Goal: Information Seeking & Learning: Learn about a topic

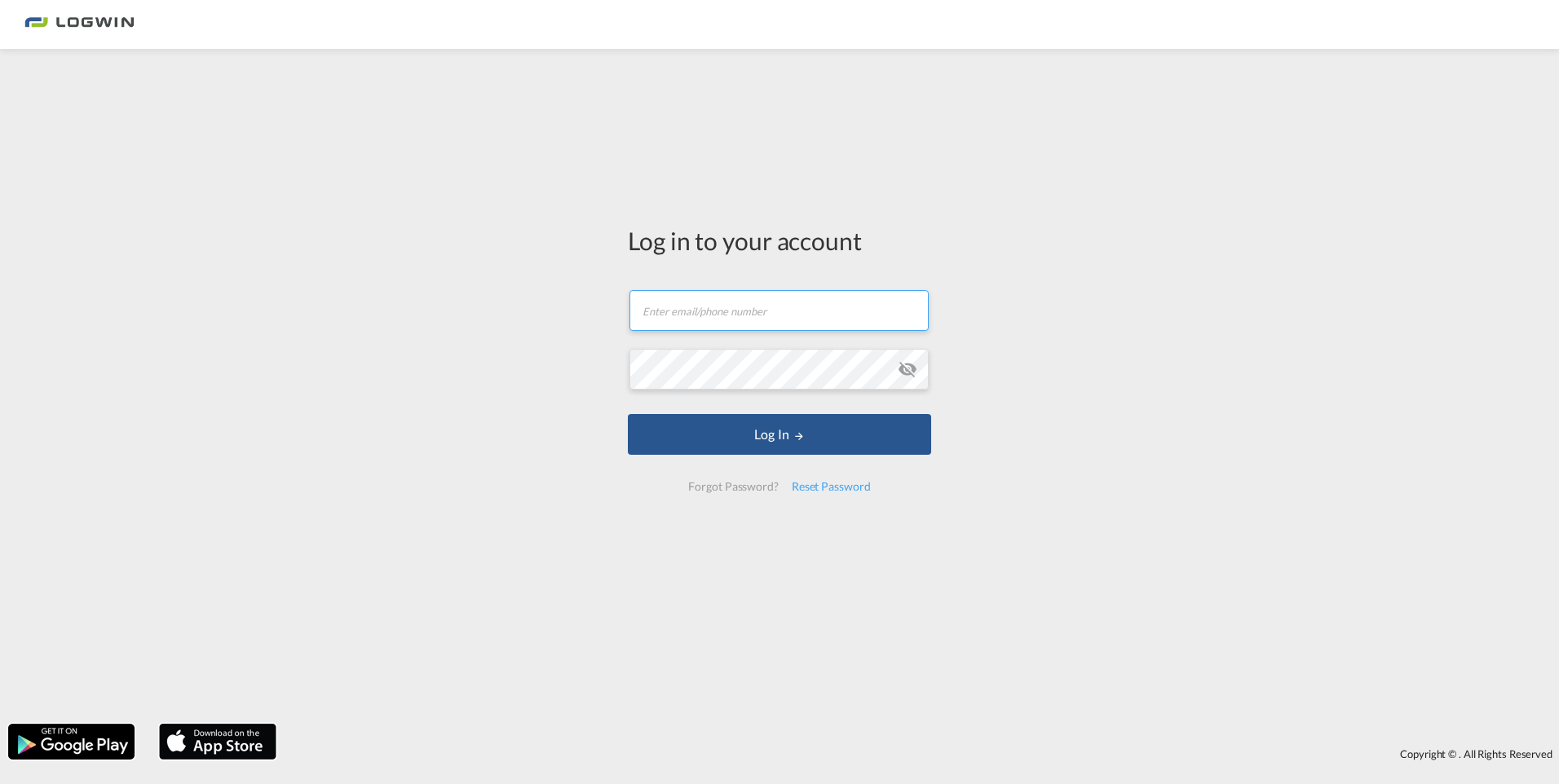
click at [721, 302] on input "text" at bounding box center [780, 310] width 300 height 41
type input "[EMAIL_ADDRESS][PERSON_NAME][DOMAIN_NAME]"
click at [905, 371] on md-icon "icon-eye-off" at bounding box center [907, 370] width 20 height 20
click at [628, 414] on button "Log In" at bounding box center [780, 434] width 303 height 41
